Goal: Information Seeking & Learning: Learn about a topic

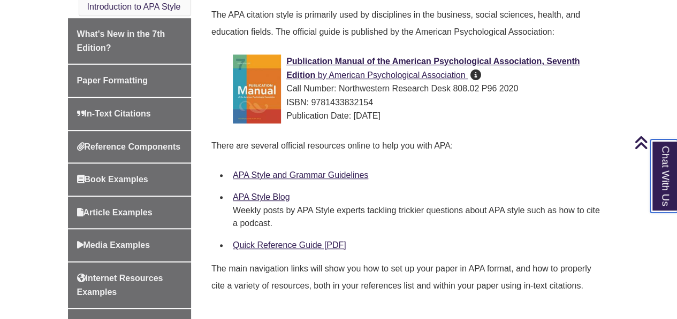
scroll to position [333, 0]
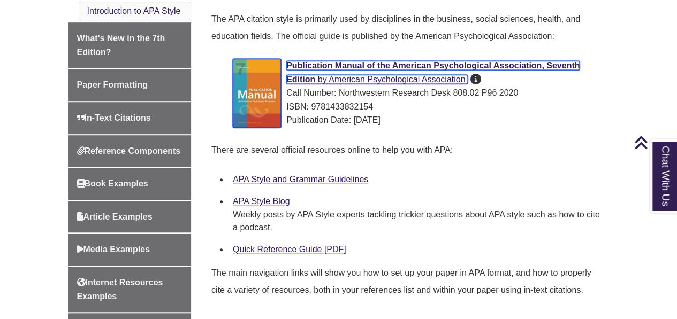
click at [408, 78] on span "American Psychological Association" at bounding box center [396, 79] width 136 height 9
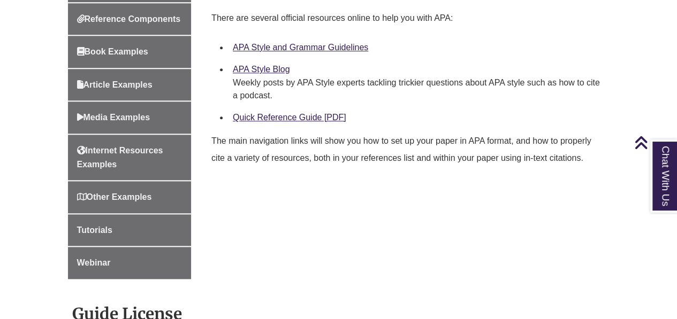
scroll to position [466, 0]
click at [604, 193] on div "Home Introduction to APA Style What's New in the 7th Edition? Paper Formatting …" at bounding box center [338, 203] width 557 height 736
click at [308, 49] on link "APA Style and Grammar Guidelines" at bounding box center [300, 46] width 135 height 9
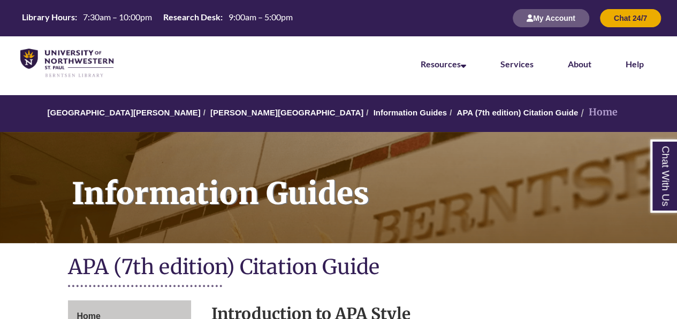
click at [468, 279] on h1 "APA (7th edition) Citation Guide" at bounding box center [338, 268] width 541 height 28
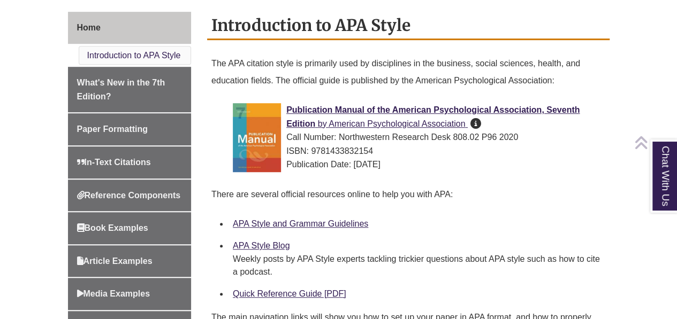
scroll to position [345, 0]
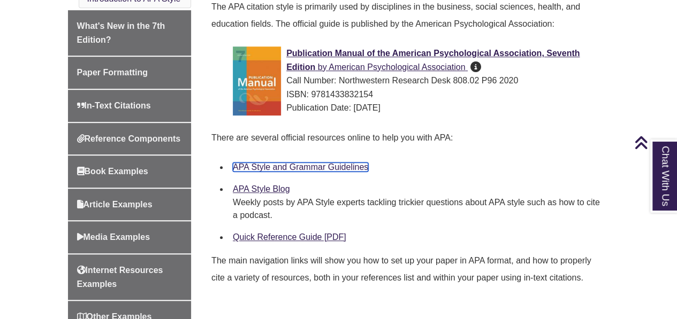
click at [283, 166] on link "APA Style and Grammar Guidelines" at bounding box center [300, 167] width 135 height 9
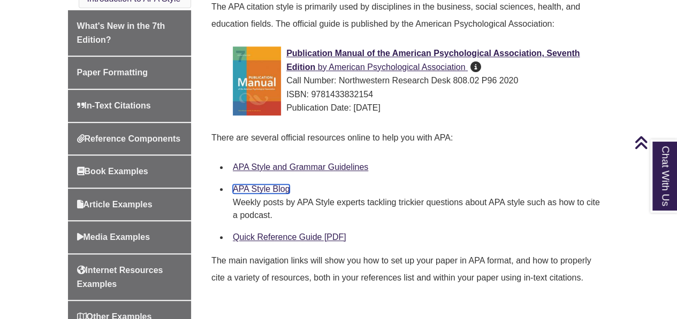
click at [274, 193] on link "APA Style Blog" at bounding box center [261, 189] width 57 height 9
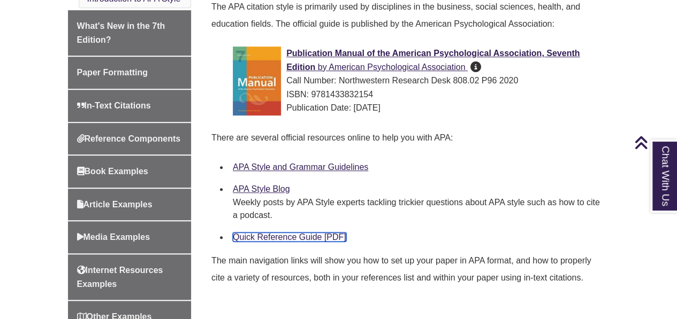
click at [283, 236] on link "Quick Reference Guide [PDF]" at bounding box center [289, 237] width 113 height 9
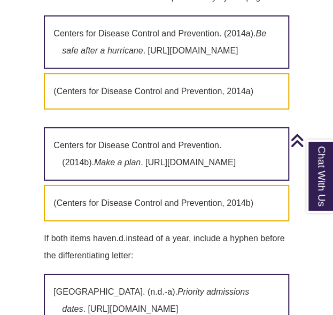
scroll to position [1856, 0]
